Goal: Information Seeking & Learning: Learn about a topic

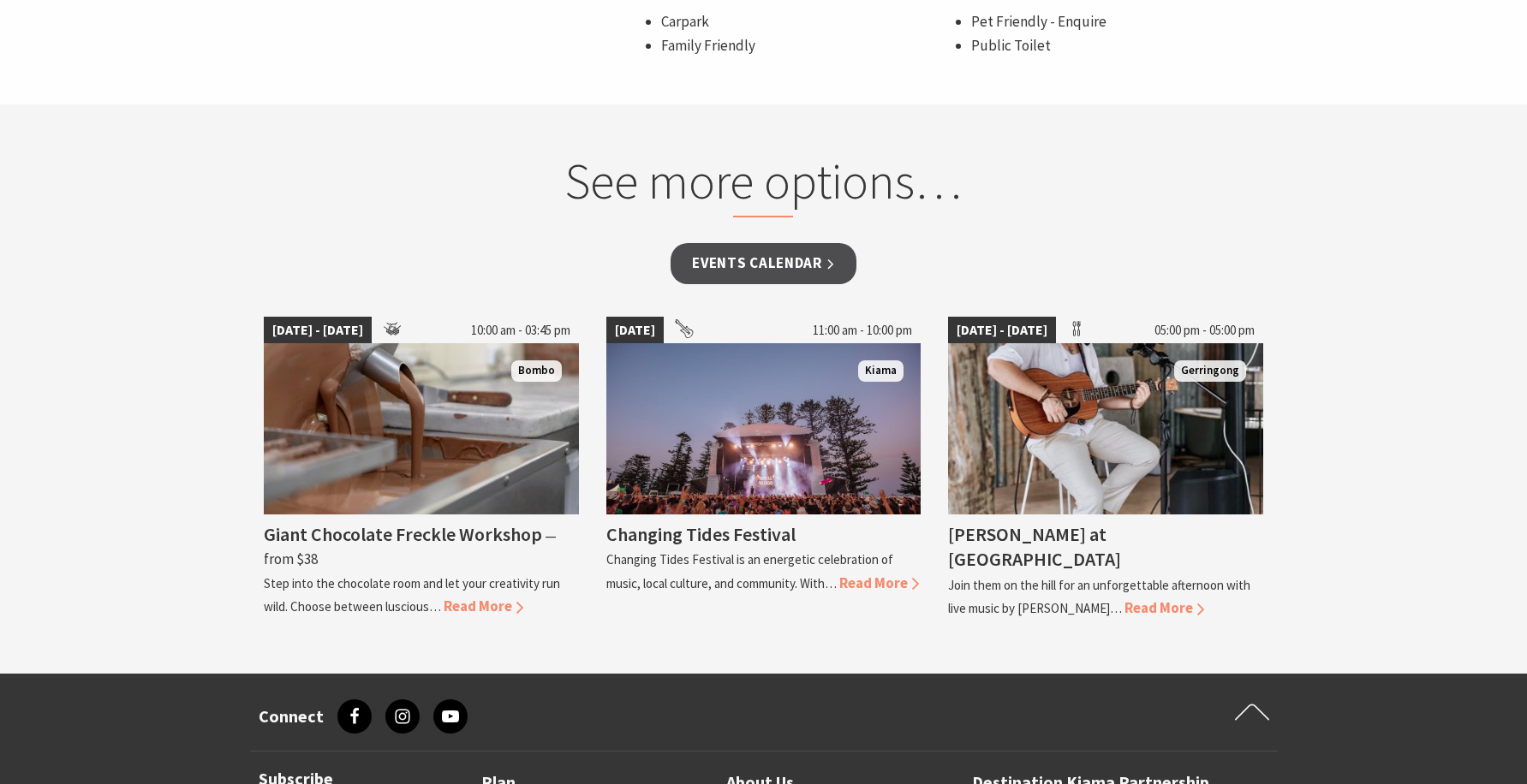
scroll to position [1369, 0]
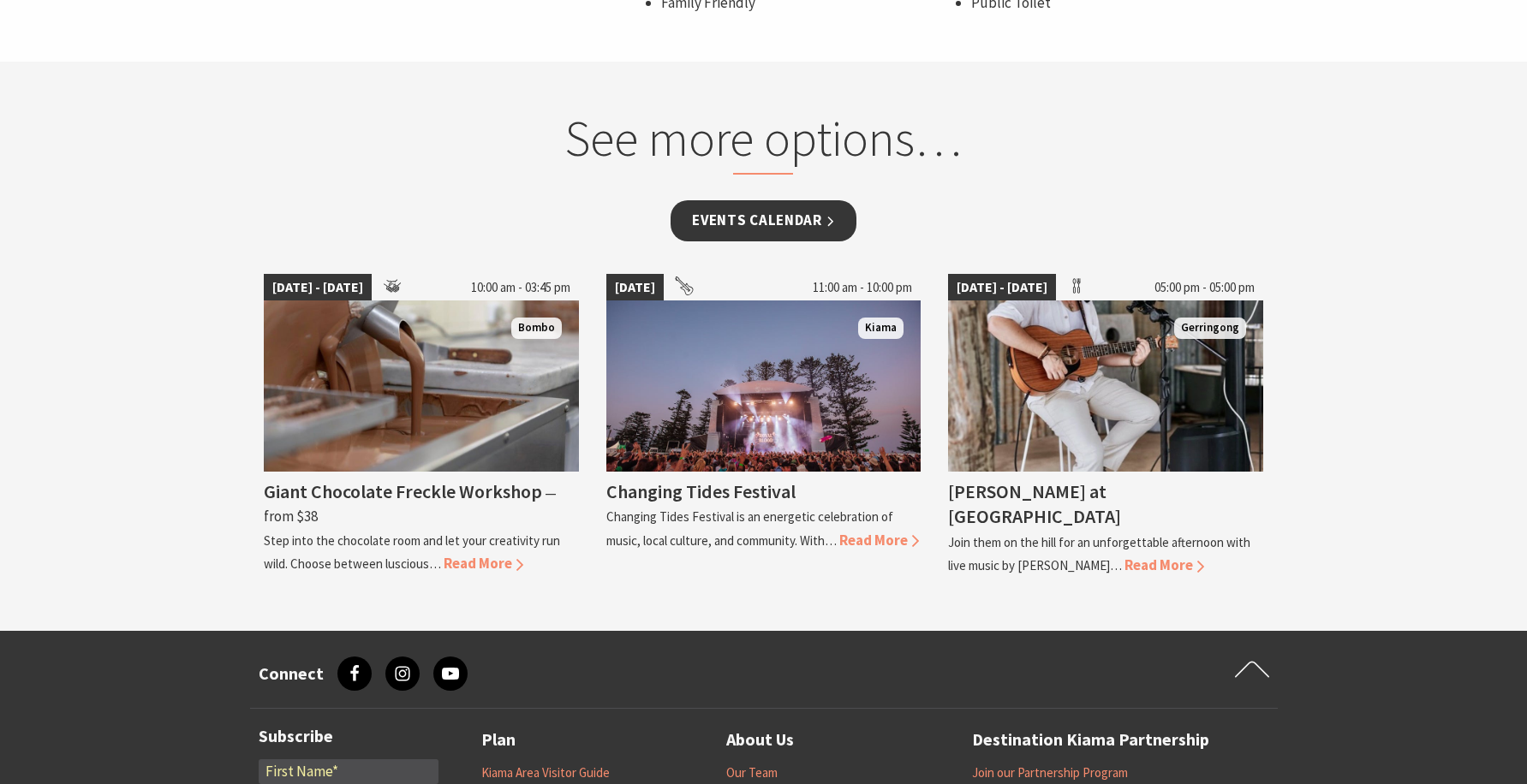
click at [814, 231] on link "Events Calendar" at bounding box center [764, 220] width 186 height 41
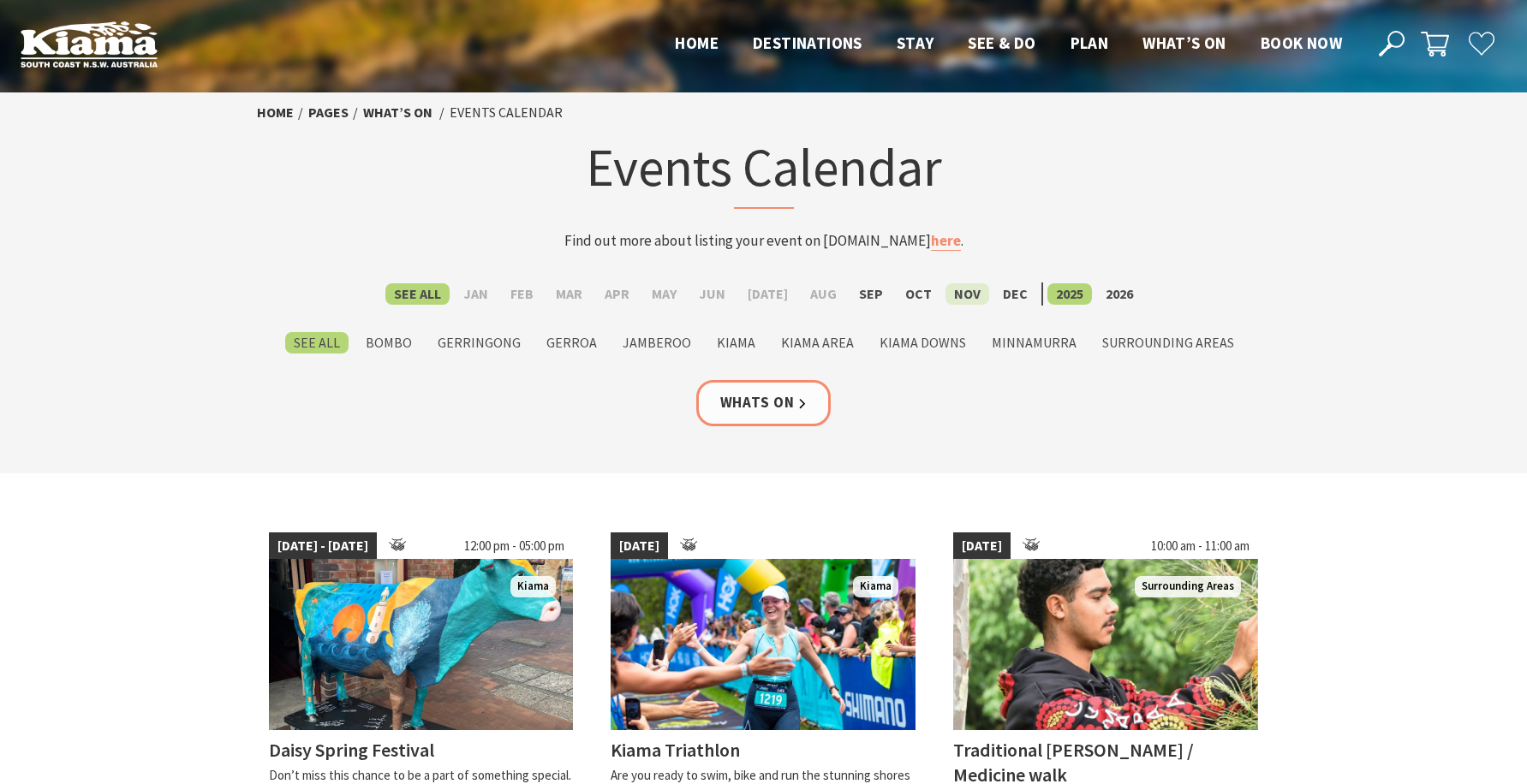
click at [951, 295] on label "Nov" at bounding box center [967, 294] width 43 height 22
click at [0, 0] on input "Nov" at bounding box center [0, 0] width 0 height 0
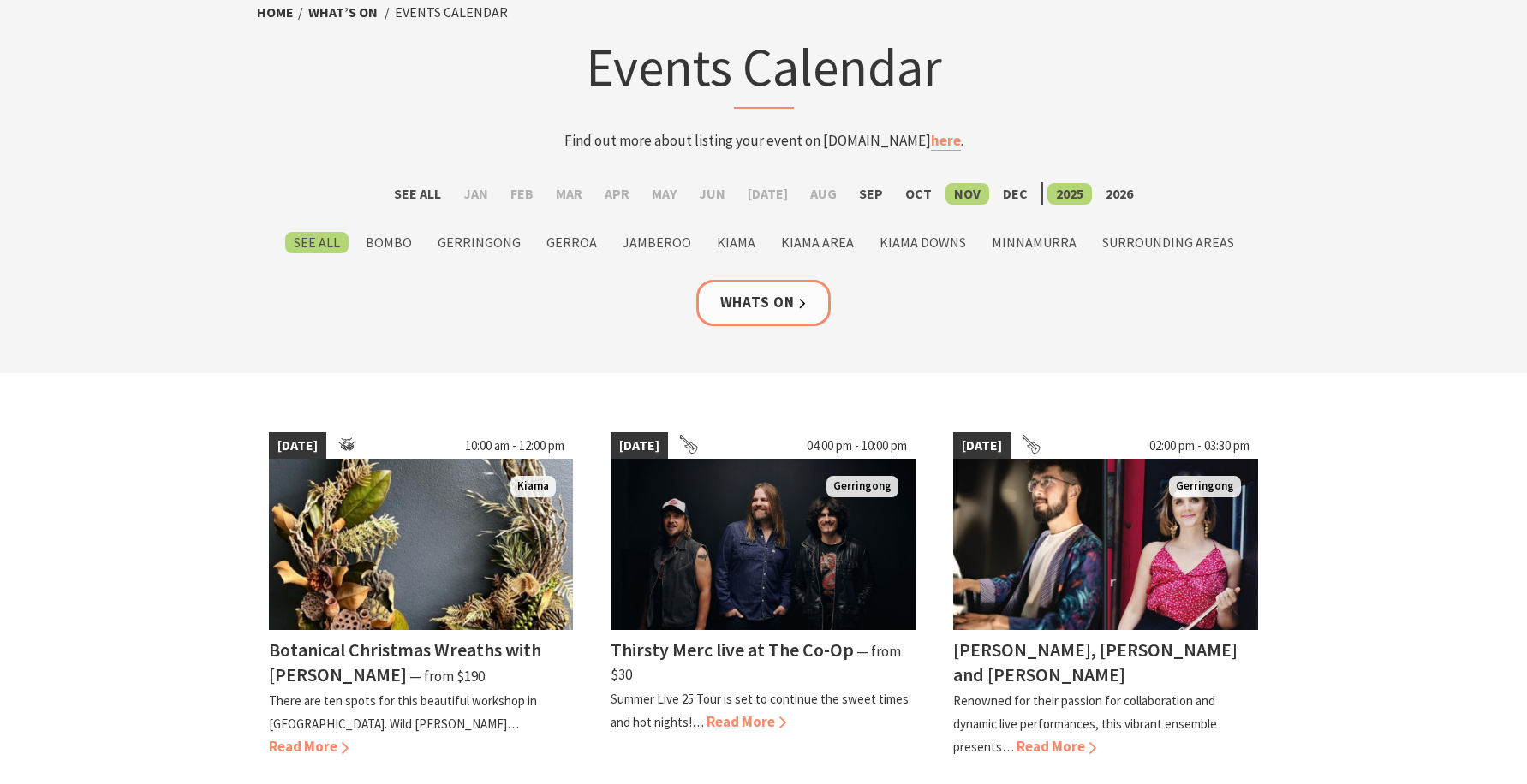
scroll to position [86, 0]
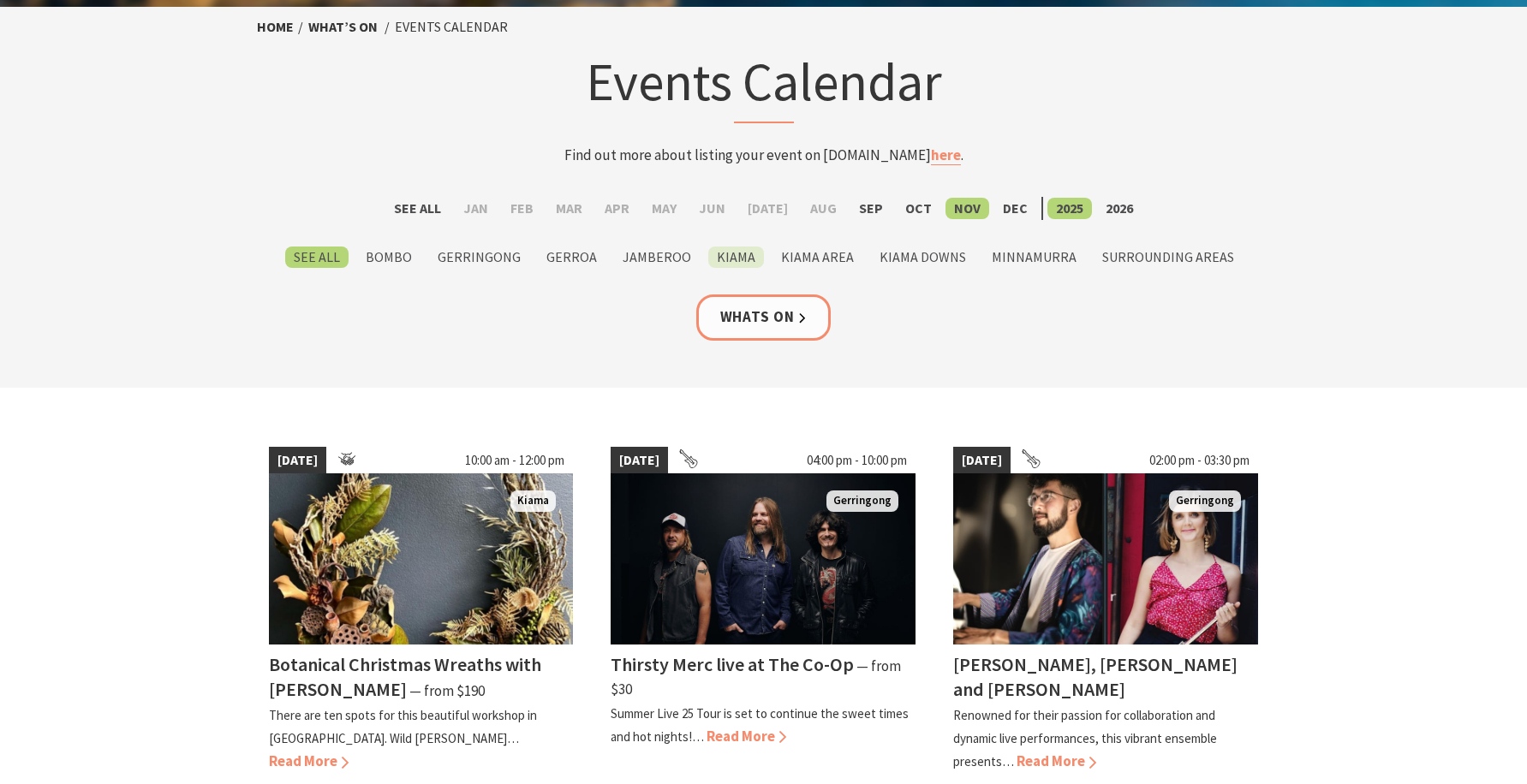
click at [728, 262] on label "Kiama" at bounding box center [736, 257] width 56 height 22
click at [0, 0] on input "Kiama" at bounding box center [0, 0] width 0 height 0
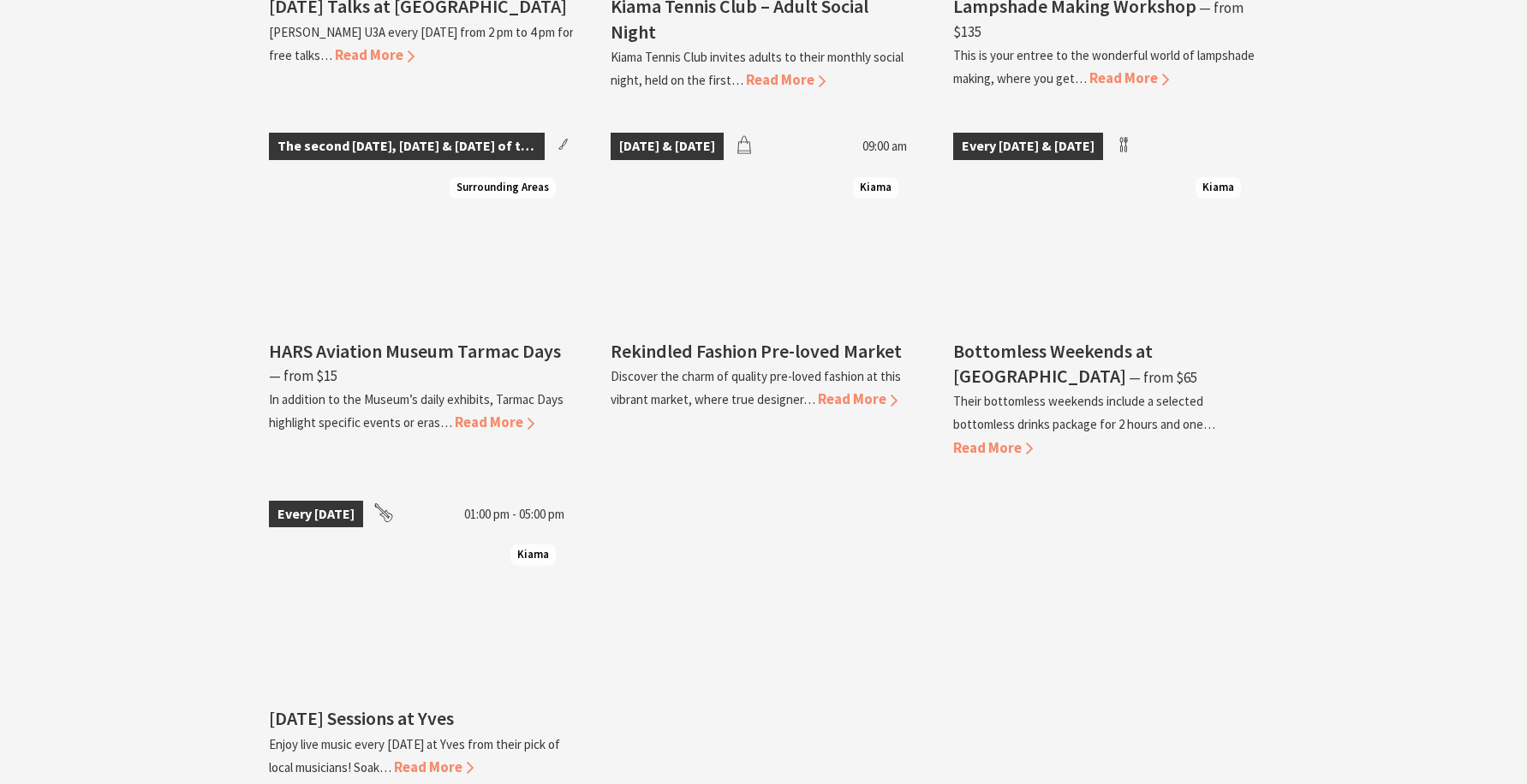
scroll to position [2739, 0]
